Goal: Information Seeking & Learning: Learn about a topic

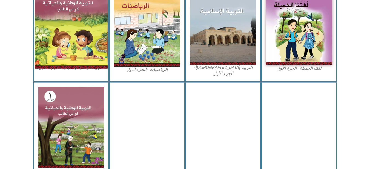
scroll to position [192, 0]
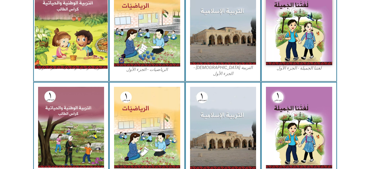
click at [77, 37] on img at bounding box center [71, 23] width 73 height 89
click at [53, 35] on img at bounding box center [71, 23] width 73 height 89
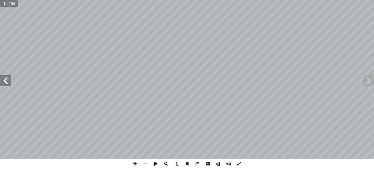
click at [4, 82] on span at bounding box center [5, 80] width 11 height 11
click at [372, 81] on span at bounding box center [368, 80] width 11 height 11
click at [1, 83] on span at bounding box center [5, 80] width 11 height 11
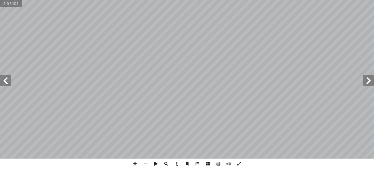
click at [1, 83] on span at bounding box center [5, 80] width 11 height 11
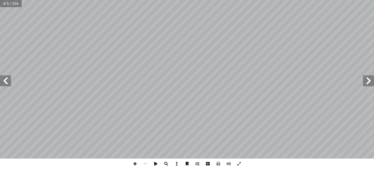
click at [1, 83] on span at bounding box center [5, 80] width 11 height 11
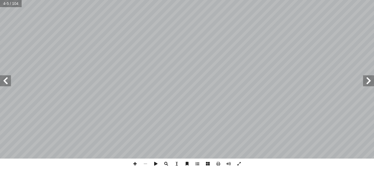
click at [1, 83] on span at bounding box center [5, 80] width 11 height 11
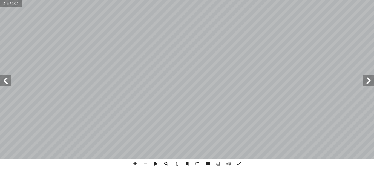
click at [1, 83] on span at bounding box center [5, 80] width 11 height 11
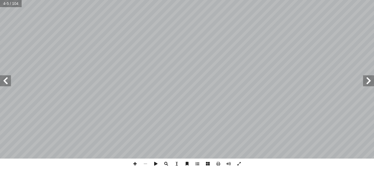
click at [1, 83] on span at bounding box center [5, 80] width 11 height 11
click at [2, 83] on span at bounding box center [5, 80] width 11 height 11
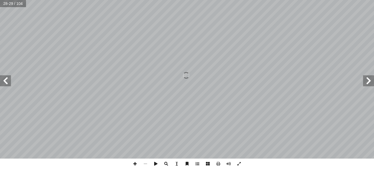
click at [2, 83] on span at bounding box center [5, 80] width 11 height 11
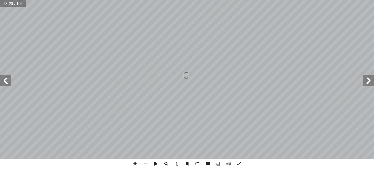
click at [2, 83] on span at bounding box center [5, 80] width 11 height 11
click at [2, 82] on span at bounding box center [5, 80] width 11 height 11
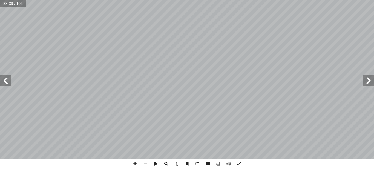
click at [2, 82] on span at bounding box center [5, 80] width 11 height 11
click at [3, 80] on span at bounding box center [5, 80] width 11 height 11
click at [6, 83] on span at bounding box center [5, 80] width 11 height 11
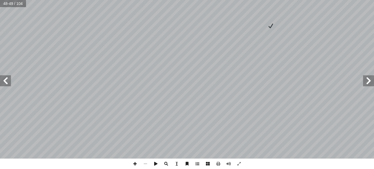
click at [6, 83] on span at bounding box center [5, 80] width 11 height 11
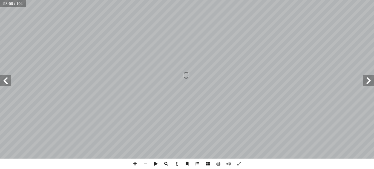
click at [6, 83] on span at bounding box center [5, 80] width 11 height 11
click at [136, 163] on span at bounding box center [135, 164] width 10 height 10
click at [6, 82] on span at bounding box center [5, 80] width 11 height 11
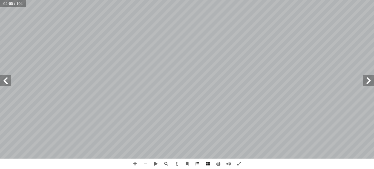
click at [6, 82] on span at bounding box center [5, 80] width 11 height 11
click at [5, 82] on span at bounding box center [5, 80] width 11 height 11
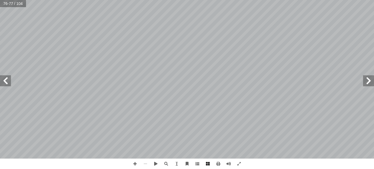
click at [5, 82] on span at bounding box center [5, 80] width 11 height 11
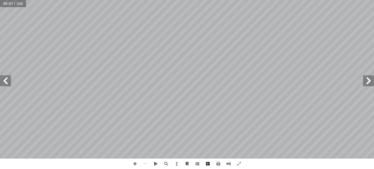
click at [5, 81] on span at bounding box center [5, 80] width 11 height 11
click at [370, 81] on span at bounding box center [368, 80] width 11 height 11
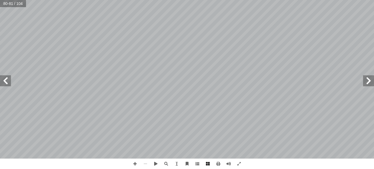
click at [370, 80] on span at bounding box center [368, 80] width 11 height 11
click at [370, 81] on span at bounding box center [368, 80] width 11 height 11
click at [8, 84] on span at bounding box center [5, 80] width 11 height 11
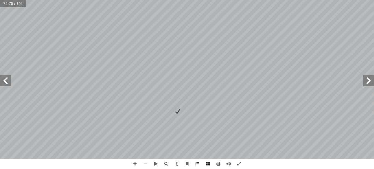
click at [8, 84] on span at bounding box center [5, 80] width 11 height 11
click at [364, 81] on span at bounding box center [368, 80] width 11 height 11
click at [3, 83] on span at bounding box center [5, 80] width 11 height 11
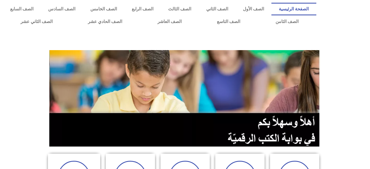
scroll to position [110, 0]
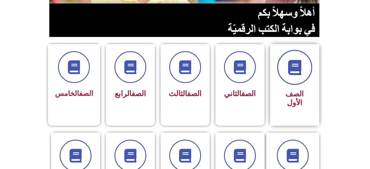
click at [281, 72] on span at bounding box center [294, 67] width 35 height 35
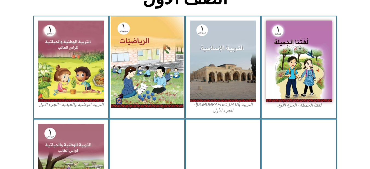
scroll to position [164, 0]
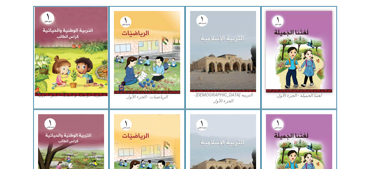
click at [83, 59] on img at bounding box center [71, 51] width 73 height 89
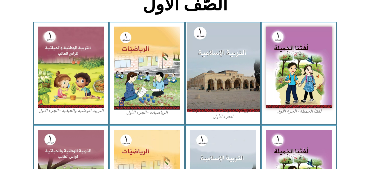
scroll to position [144, 0]
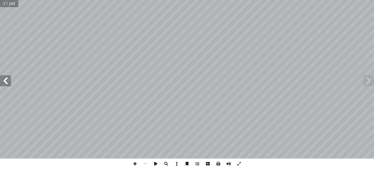
click at [4, 82] on span at bounding box center [5, 80] width 11 height 11
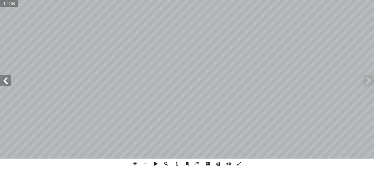
click at [4, 82] on span at bounding box center [5, 80] width 11 height 11
click at [167, 164] on span at bounding box center [166, 164] width 10 height 10
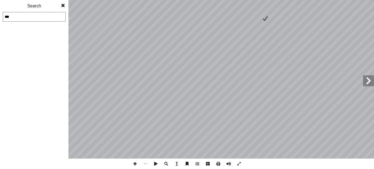
type input "***"
click at [25, 18] on input "***" at bounding box center [34, 17] width 63 height 10
click at [200, 165] on span at bounding box center [197, 164] width 10 height 10
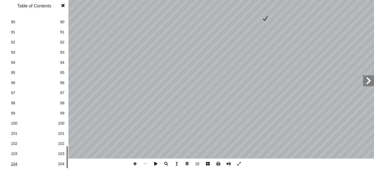
click at [17, 165] on span "104" at bounding box center [34, 164] width 47 height 6
click at [369, 82] on span at bounding box center [368, 80] width 11 height 11
click at [368, 82] on span at bounding box center [368, 80] width 11 height 11
click at [61, 3] on span at bounding box center [63, 5] width 10 height 11
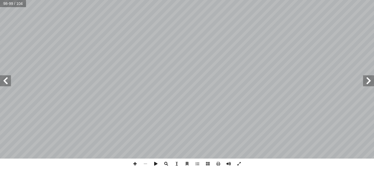
click at [6, 84] on span at bounding box center [5, 80] width 11 height 11
click at [136, 164] on span at bounding box center [135, 164] width 10 height 10
click at [145, 162] on span at bounding box center [145, 164] width 10 height 10
click at [366, 85] on span at bounding box center [368, 80] width 11 height 11
click at [367, 84] on span at bounding box center [368, 80] width 11 height 11
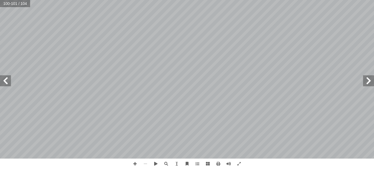
click at [367, 84] on span at bounding box center [368, 80] width 11 height 11
click at [366, 84] on span at bounding box center [368, 80] width 11 height 11
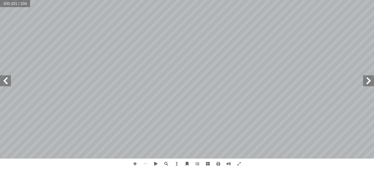
click at [366, 84] on span at bounding box center [368, 80] width 11 height 11
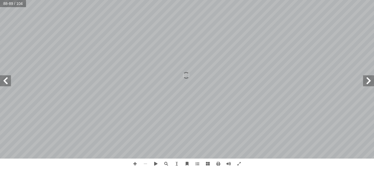
click at [366, 84] on span at bounding box center [368, 80] width 11 height 11
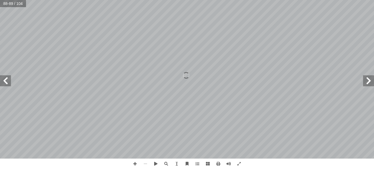
click at [366, 84] on span at bounding box center [368, 80] width 11 height 11
click at [370, 79] on span at bounding box center [368, 80] width 11 height 11
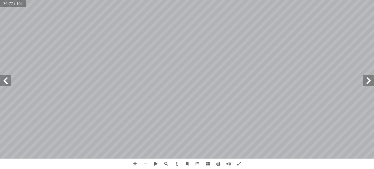
click at [370, 79] on span at bounding box center [368, 80] width 11 height 11
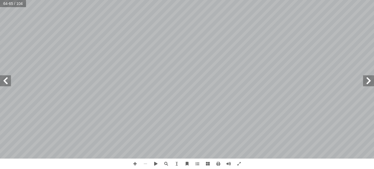
click at [9, 83] on span at bounding box center [5, 80] width 11 height 11
click at [365, 83] on span at bounding box center [368, 80] width 11 height 11
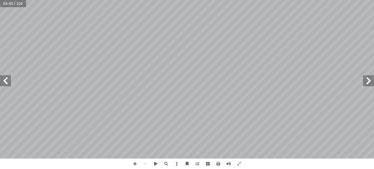
click at [365, 83] on span at bounding box center [368, 80] width 11 height 11
click at [370, 81] on span at bounding box center [368, 80] width 11 height 11
click at [371, 81] on span at bounding box center [368, 80] width 11 height 11
